Goal: Information Seeking & Learning: Learn about a topic

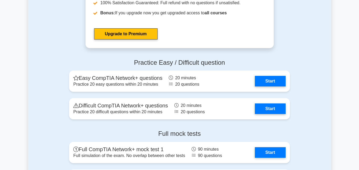
scroll to position [1027, 0]
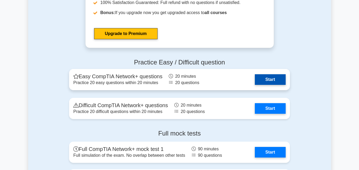
click at [270, 80] on link "Start" at bounding box center [270, 79] width 31 height 11
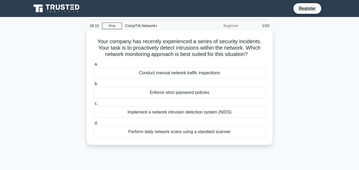
click at [210, 93] on div "Enforce strict password policies" at bounding box center [179, 92] width 172 height 11
click at [93, 86] on input "b. Enforce strict password policies" at bounding box center [93, 83] width 0 height 3
